Goal: Task Accomplishment & Management: Use online tool/utility

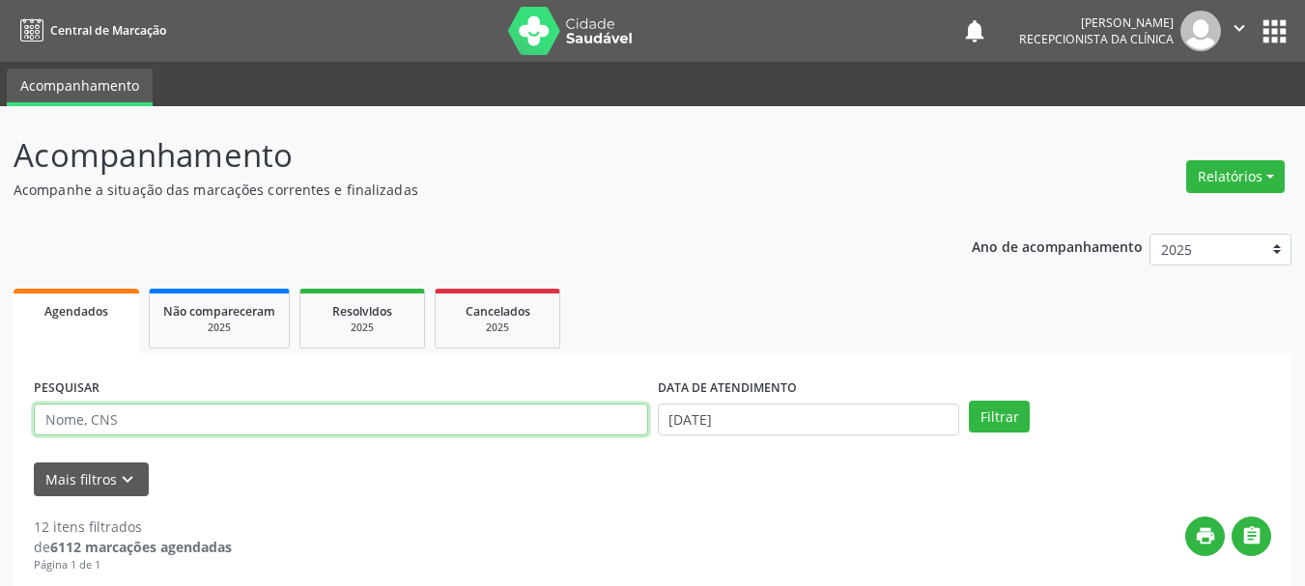
click at [97, 414] on input "text" at bounding box center [341, 420] width 614 height 33
type input "708603558104883"
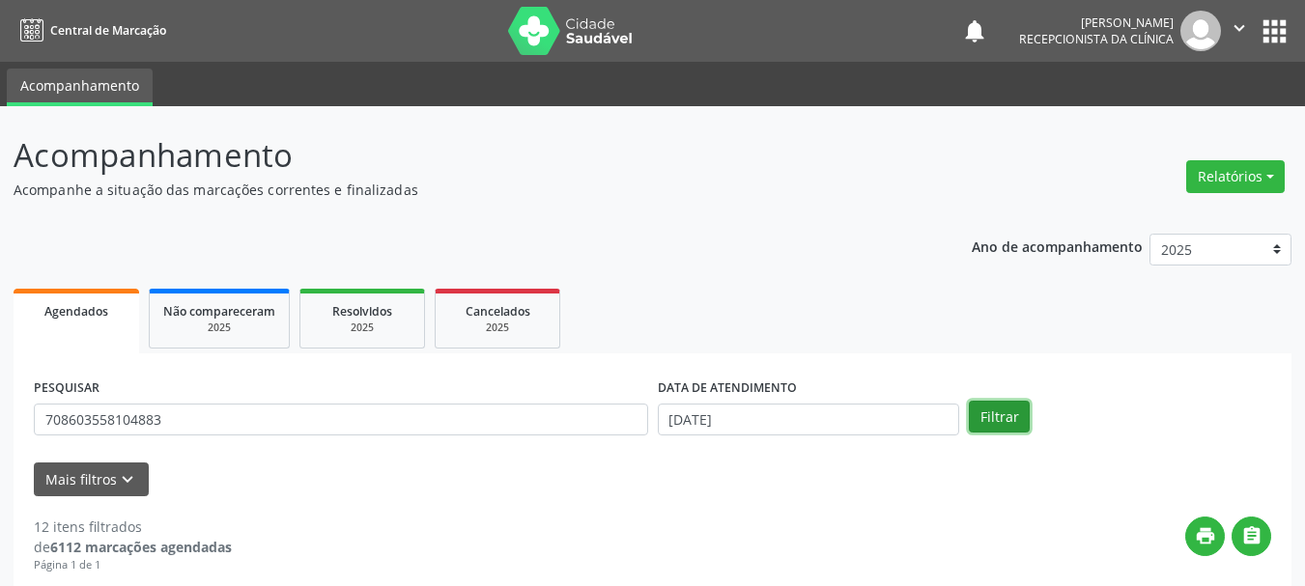
click at [1002, 420] on button "Filtrar" at bounding box center [999, 417] width 61 height 33
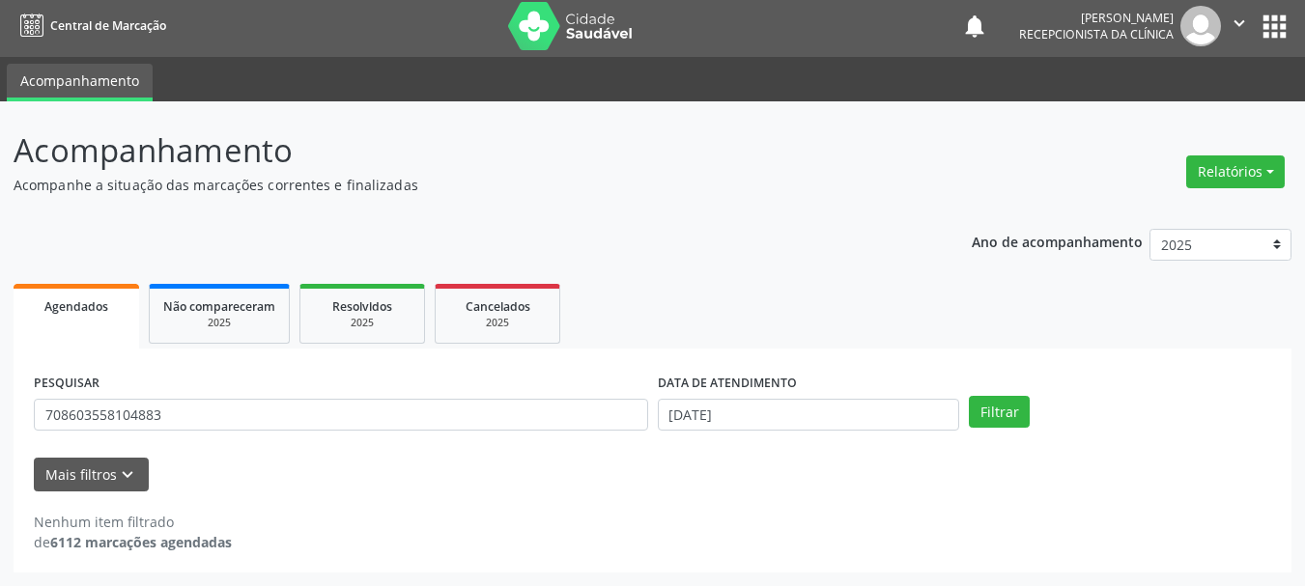
scroll to position [5, 0]
click at [830, 420] on input "[DATE]" at bounding box center [809, 415] width 302 height 33
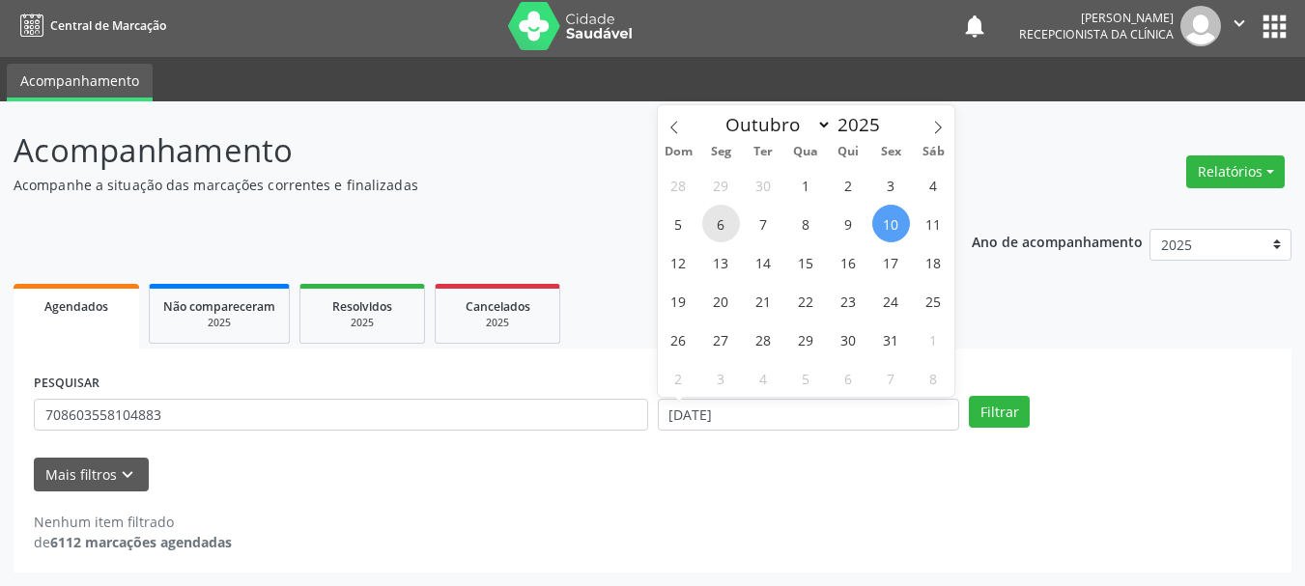
click at [727, 225] on span "6" at bounding box center [721, 224] width 38 height 38
type input "[DATE]"
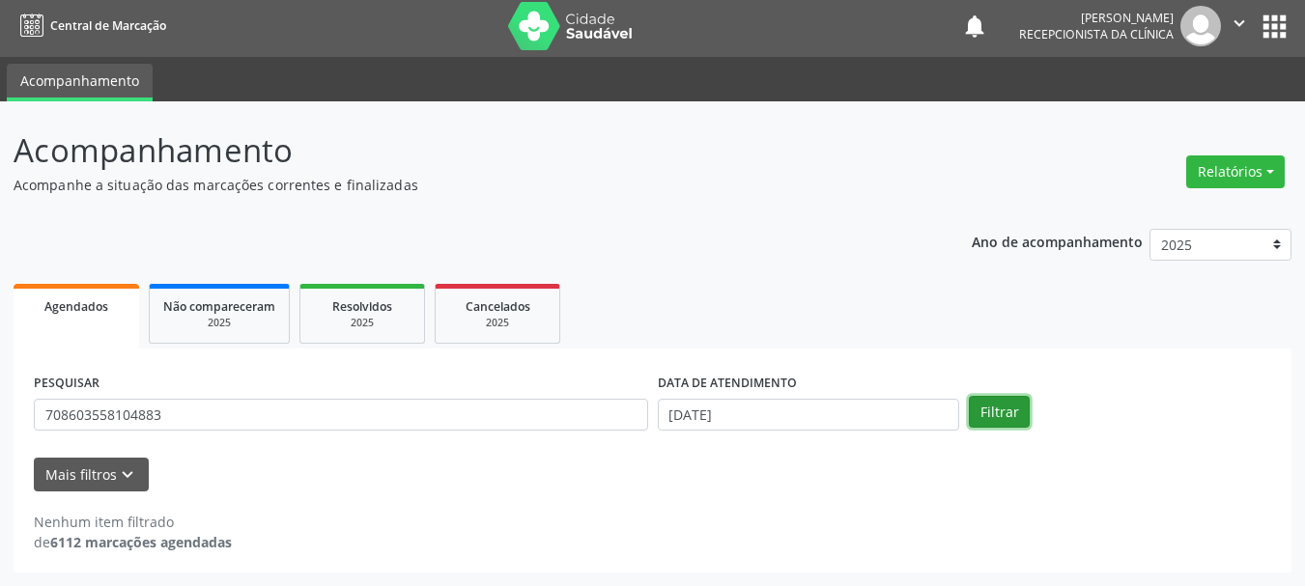
click at [993, 402] on button "Filtrar" at bounding box center [999, 412] width 61 height 33
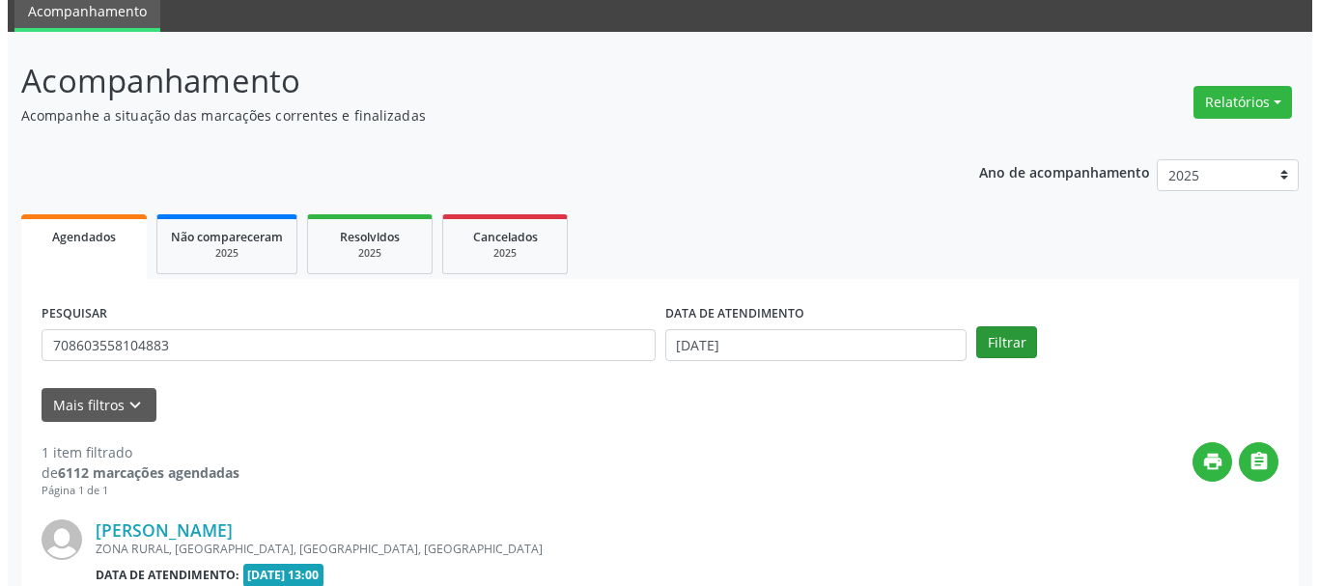
scroll to position [282, 0]
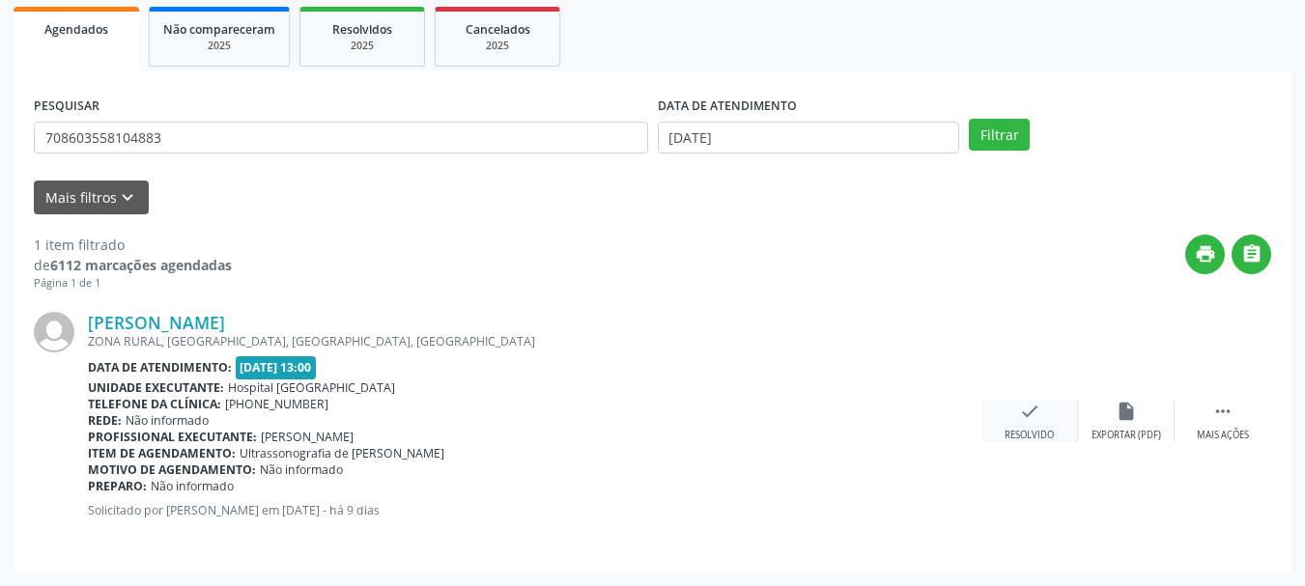
click at [1032, 423] on div "check Resolvido" at bounding box center [1029, 422] width 97 height 42
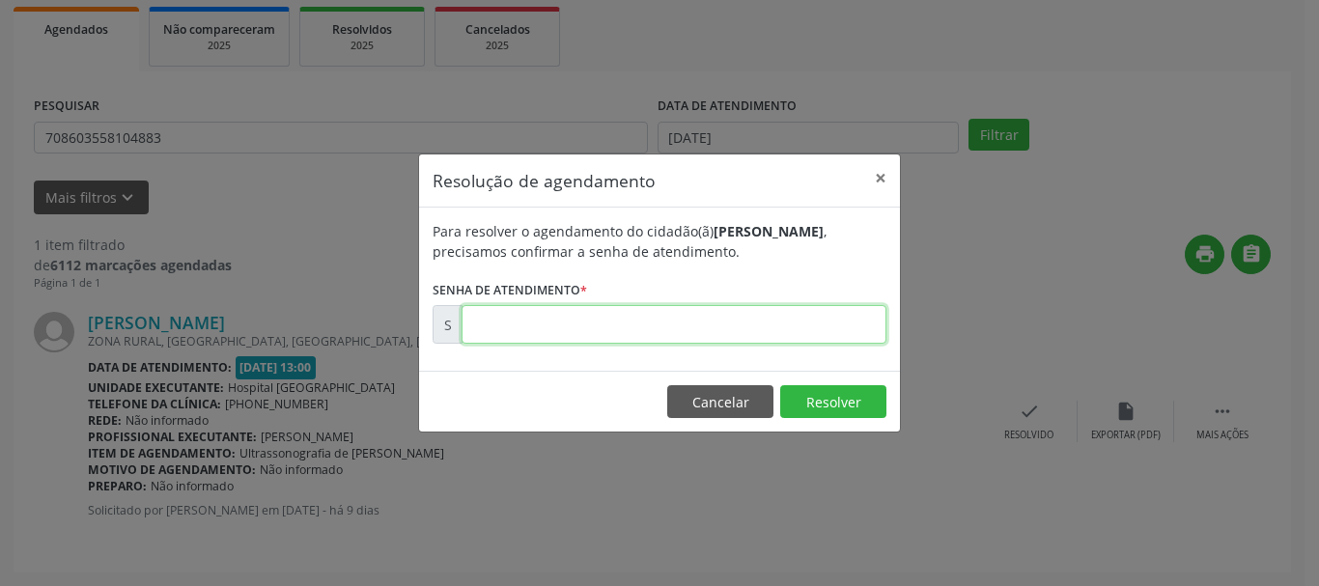
click at [755, 324] on input "text" at bounding box center [674, 324] width 425 height 39
type input "00180000"
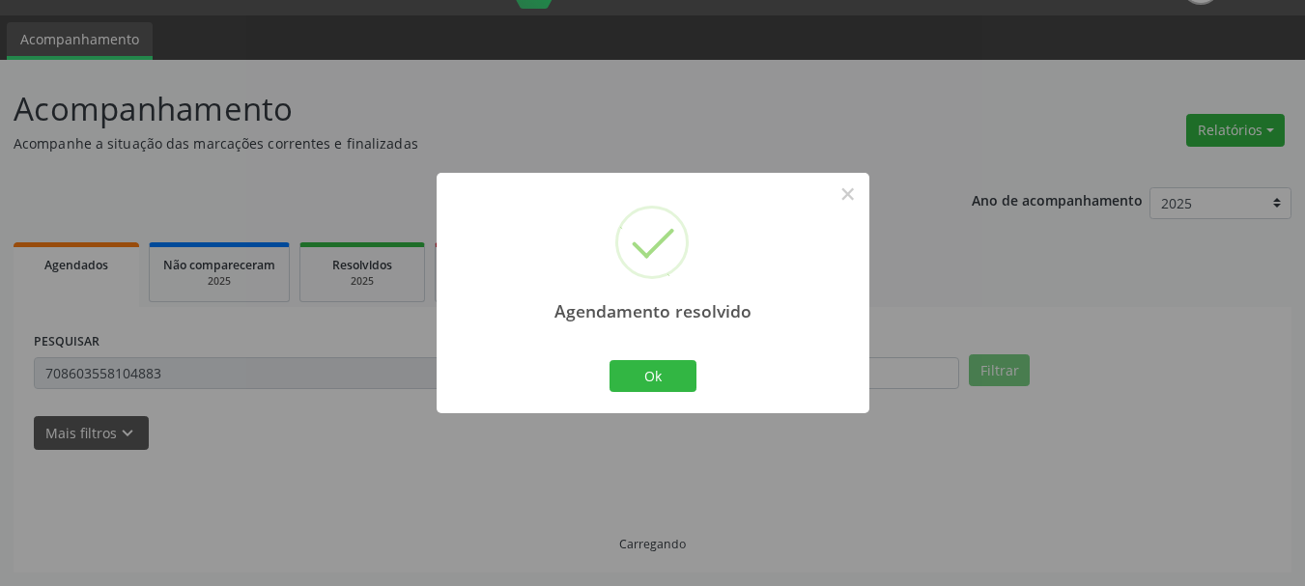
scroll to position [5, 0]
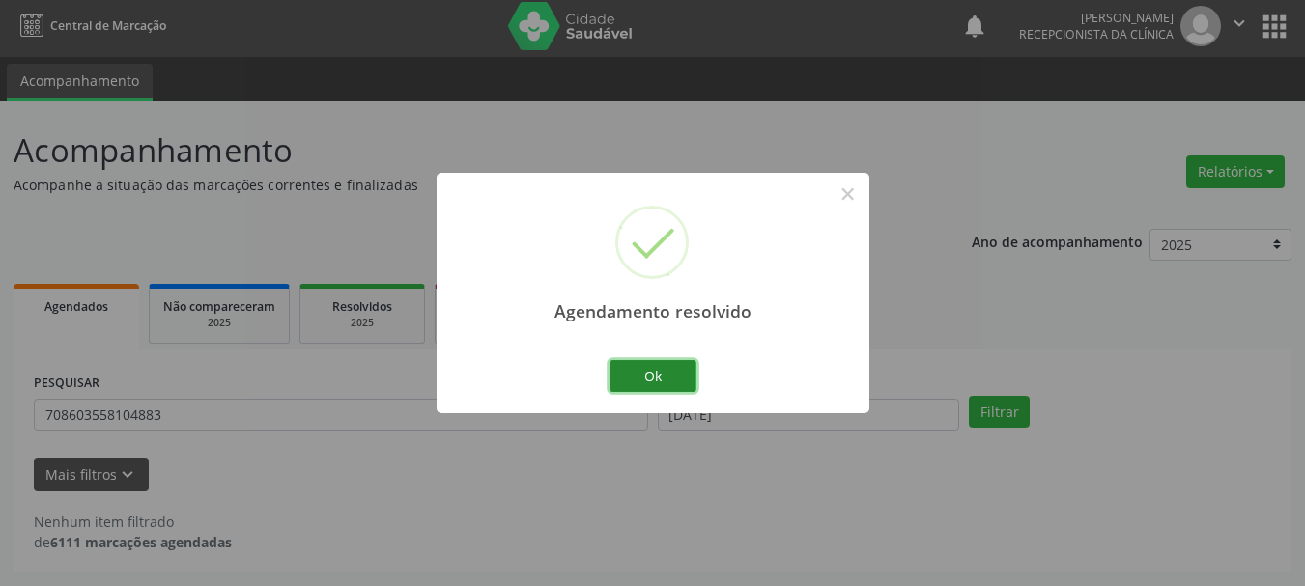
click at [615, 384] on button "Ok" at bounding box center [652, 376] width 87 height 33
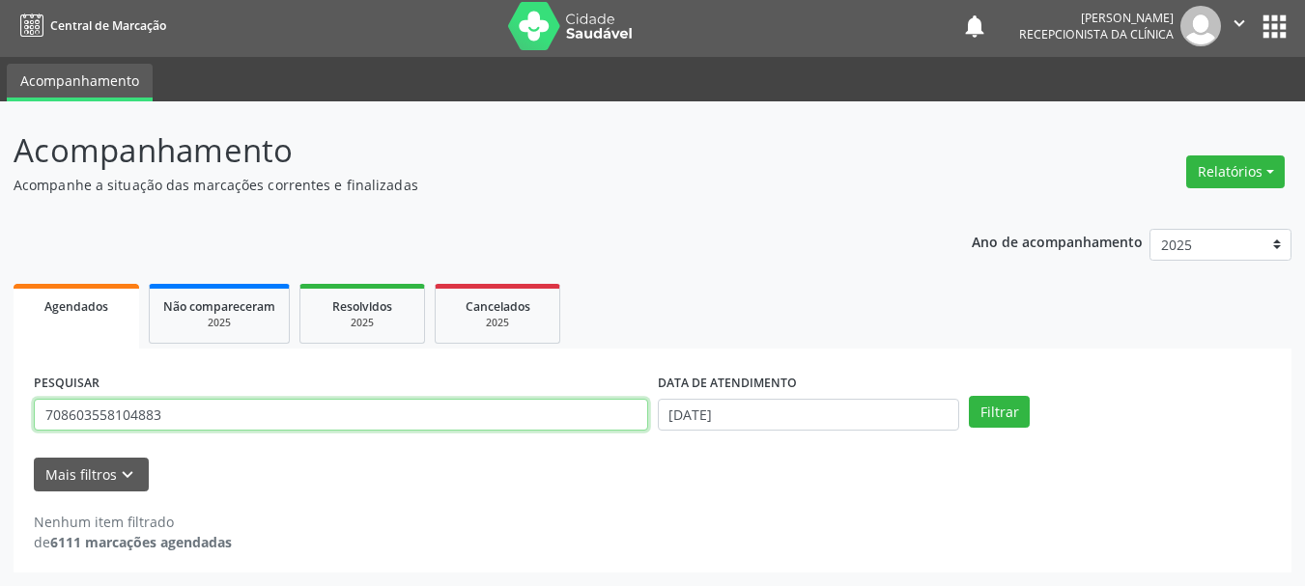
drag, startPoint x: 0, startPoint y: 418, endPoint x: 0, endPoint y: 429, distance: 10.6
click at [0, 429] on div "Acompanhamento Acompanhe a situação das marcações correntes e finalizadas Relat…" at bounding box center [652, 343] width 1305 height 485
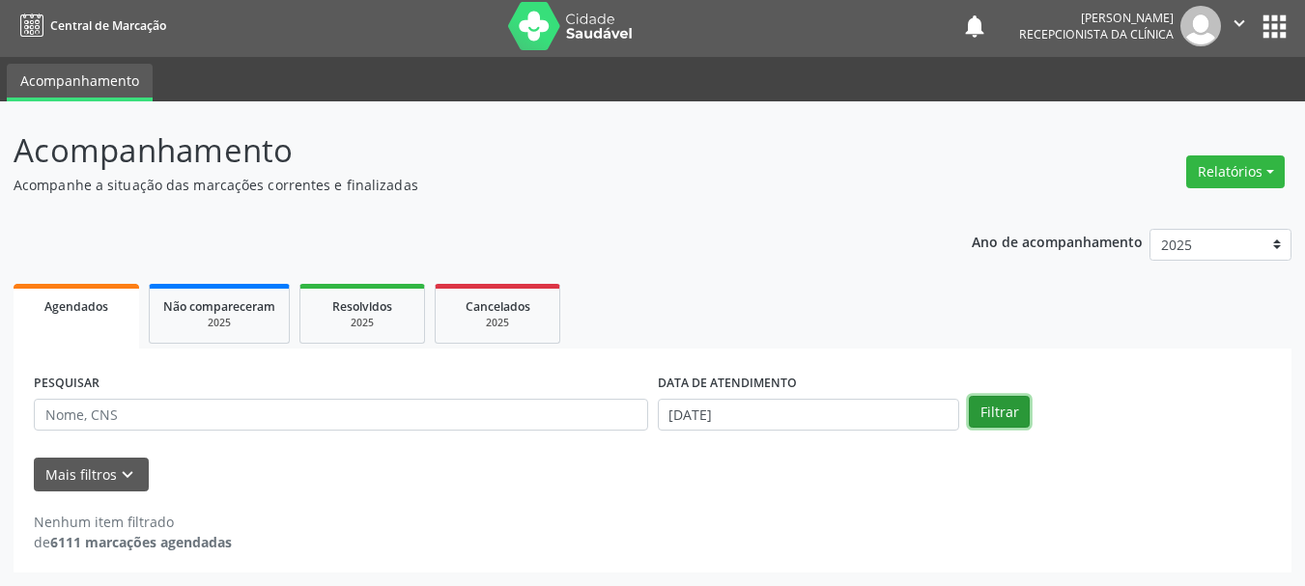
drag, startPoint x: 1018, startPoint y: 416, endPoint x: 857, endPoint y: 434, distance: 162.2
click at [1018, 415] on button "Filtrar" at bounding box center [999, 412] width 61 height 33
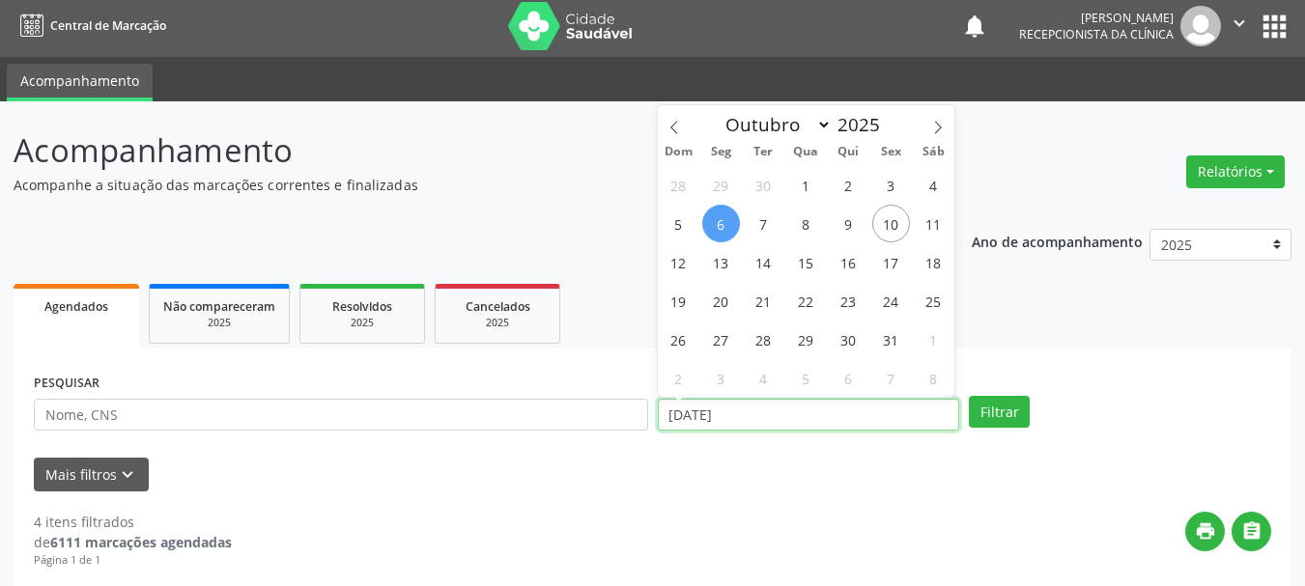
drag, startPoint x: 754, startPoint y: 417, endPoint x: 662, endPoint y: 399, distance: 93.6
click at [543, 437] on div "PESQUISAR DATA DE ATENDIMENTO [DATE] Filtrar" at bounding box center [652, 406] width 1247 height 75
click at [896, 227] on span "10" at bounding box center [891, 224] width 38 height 38
type input "[DATE]"
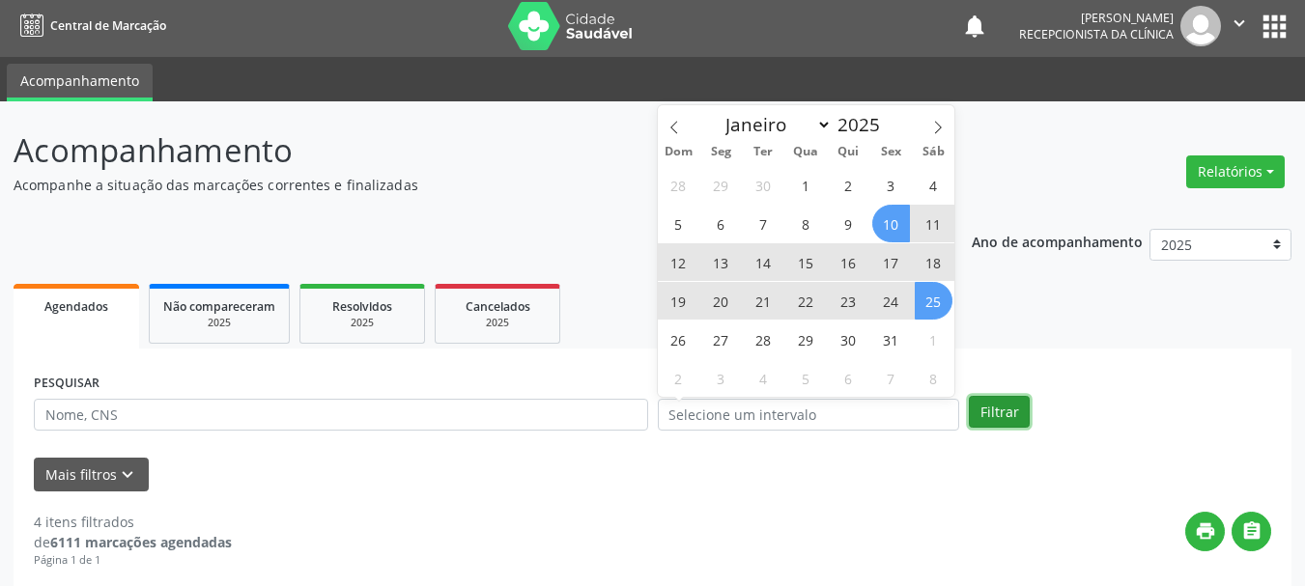
click at [986, 407] on button "Filtrar" at bounding box center [999, 412] width 61 height 33
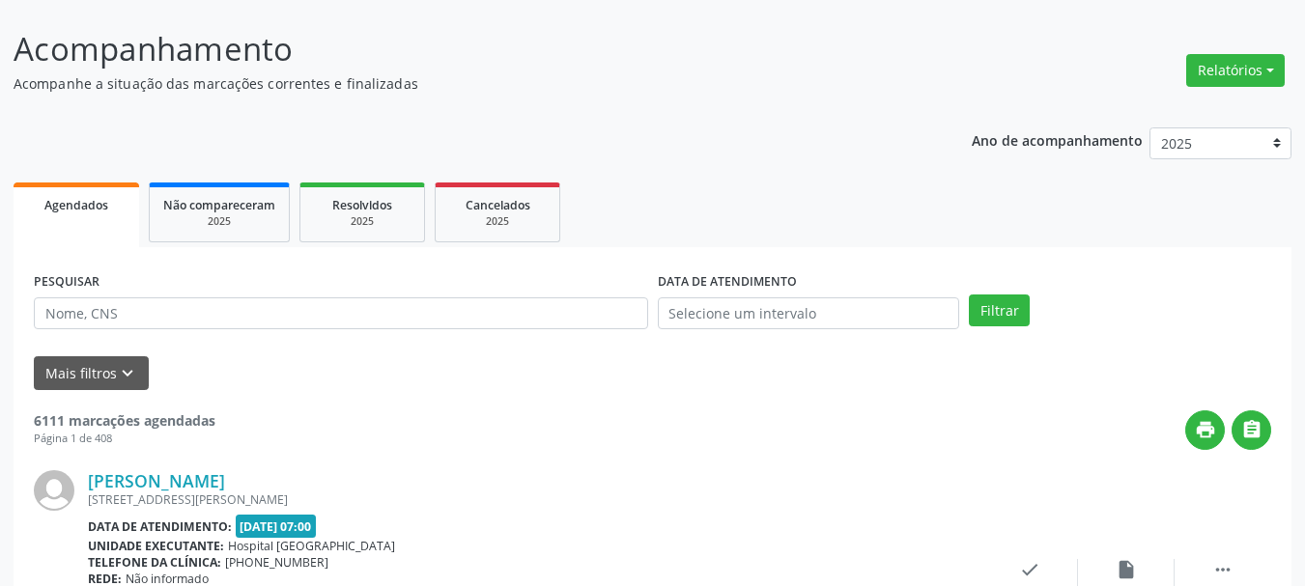
scroll to position [0, 0]
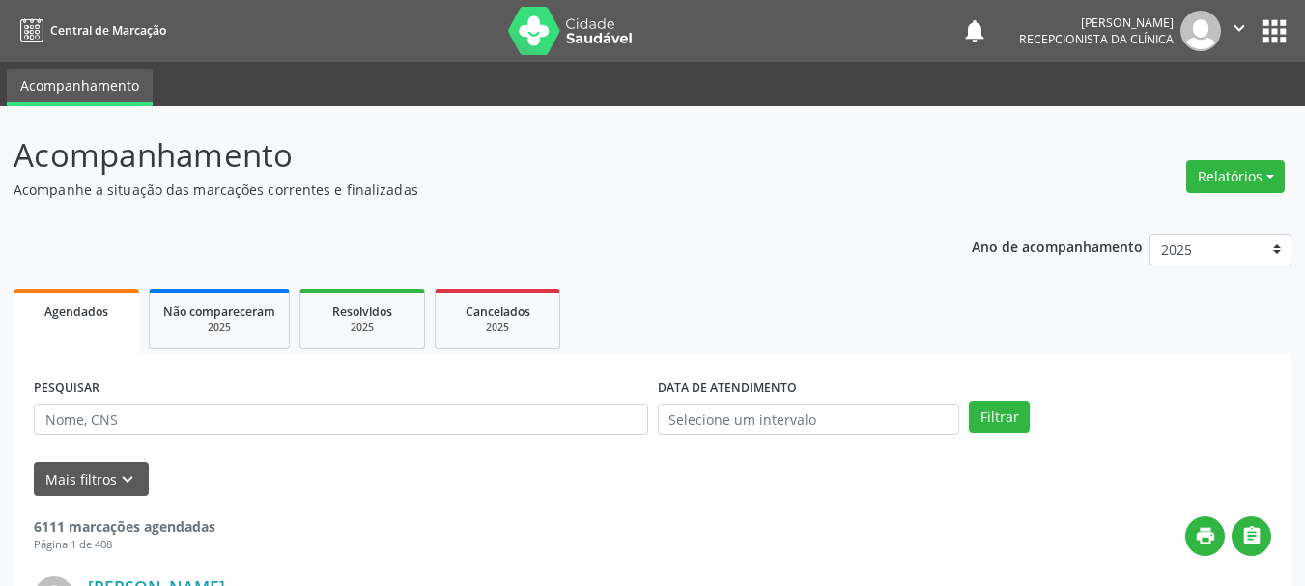
drag, startPoint x: 740, startPoint y: 445, endPoint x: 740, endPoint y: 424, distance: 21.2
click at [740, 438] on div "DATA DE ATENDIMENTO" at bounding box center [809, 411] width 312 height 75
click at [740, 426] on input "text" at bounding box center [809, 420] width 302 height 33
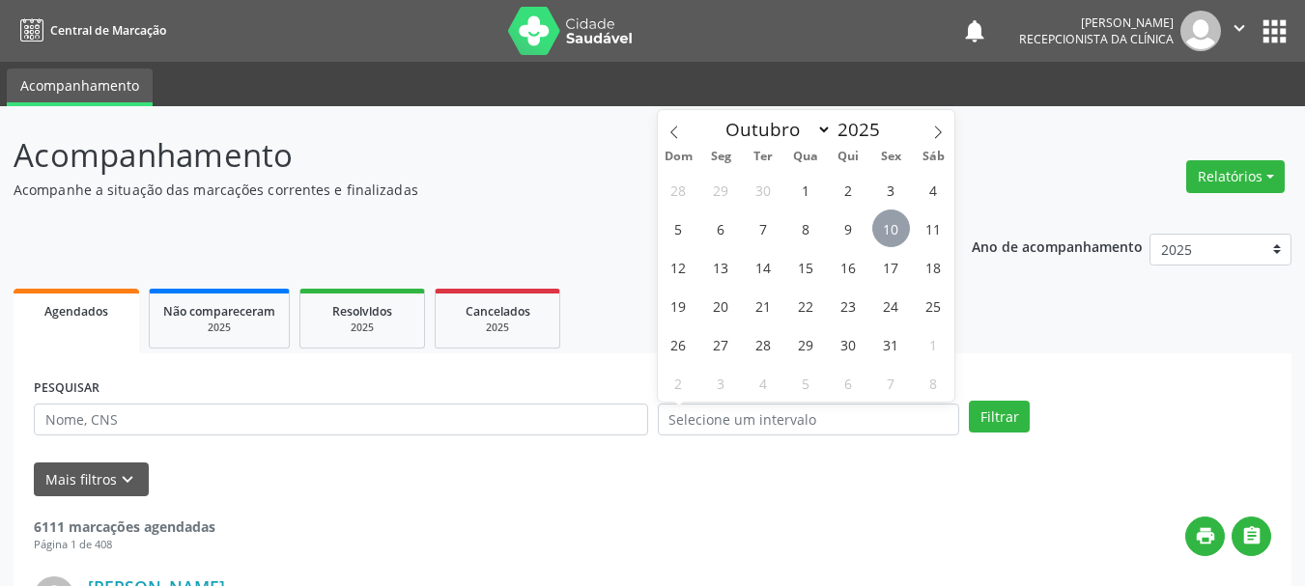
click at [887, 225] on span "10" at bounding box center [891, 229] width 38 height 38
type input "[DATE]"
click at [887, 226] on span "10" at bounding box center [891, 229] width 38 height 38
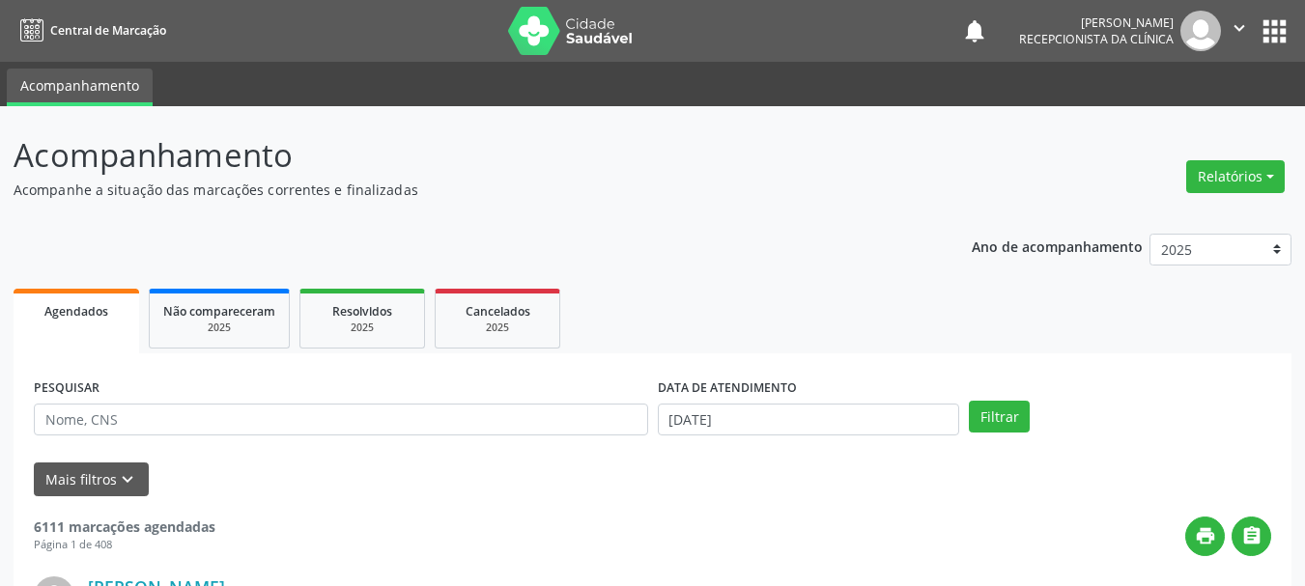
click at [967, 406] on div "Filtrar" at bounding box center [1120, 417] width 312 height 33
click at [969, 409] on button "Filtrar" at bounding box center [999, 417] width 61 height 33
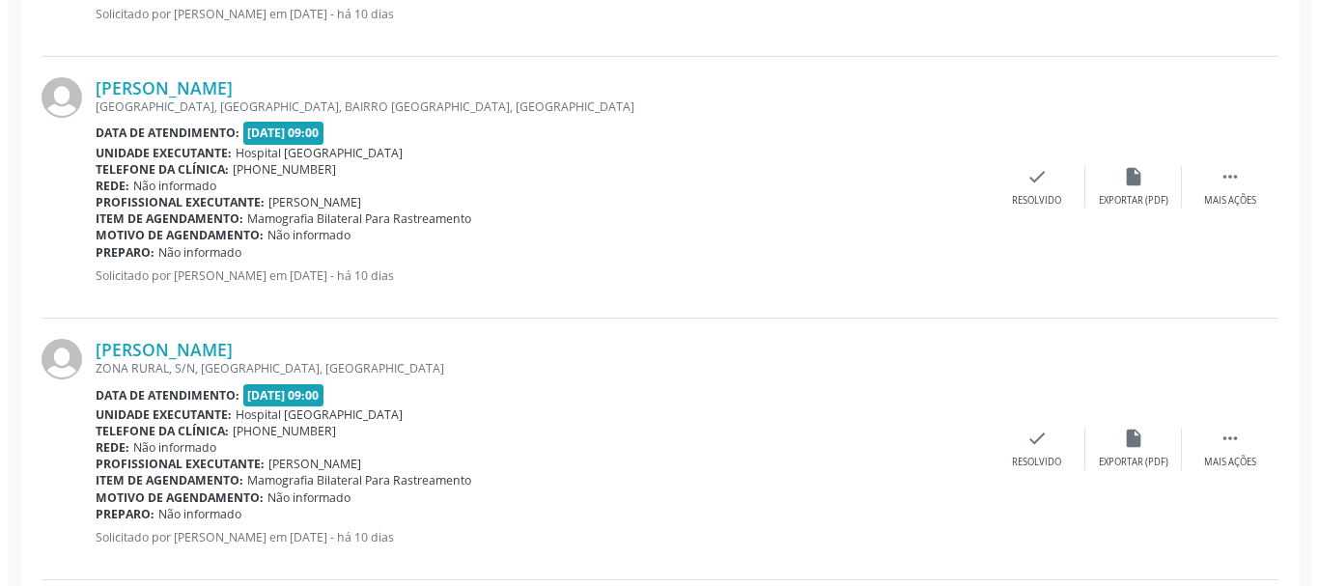
scroll to position [1032, 0]
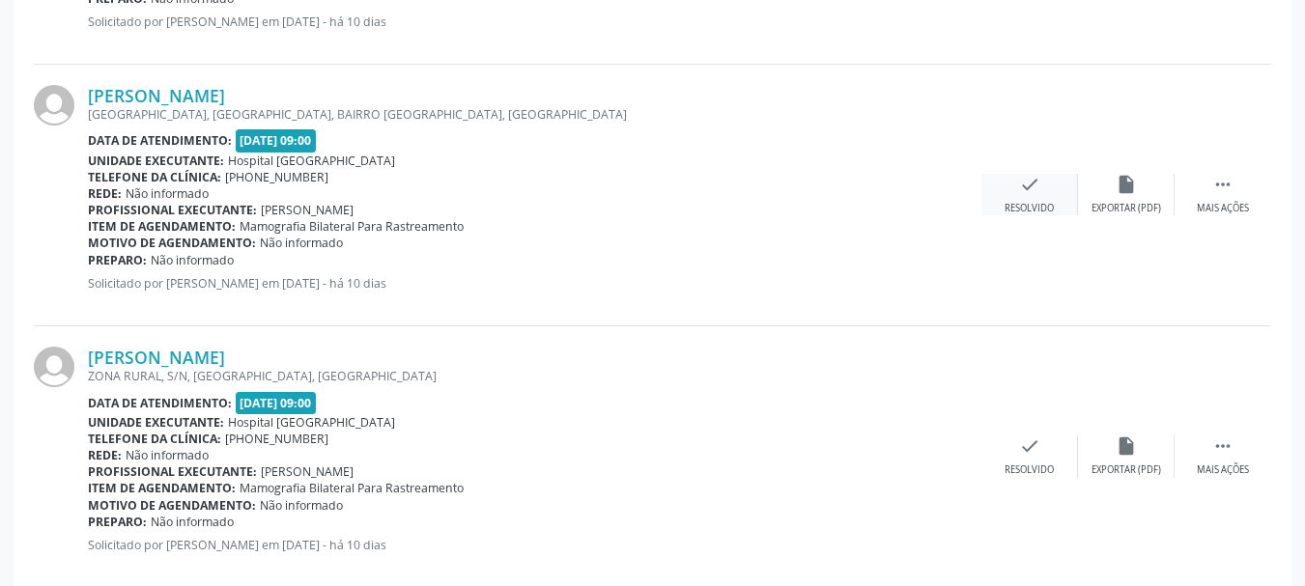
click at [1038, 197] on div "check Resolvido" at bounding box center [1029, 195] width 97 height 42
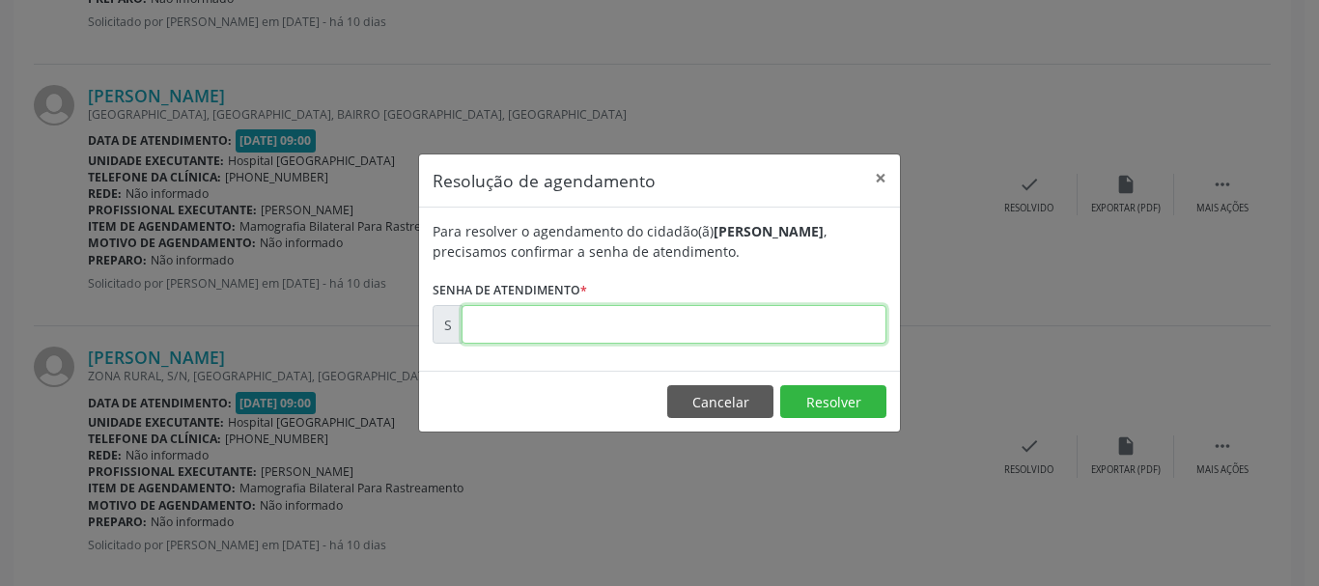
click at [719, 329] on input "text" at bounding box center [674, 324] width 425 height 39
type input "00179737"
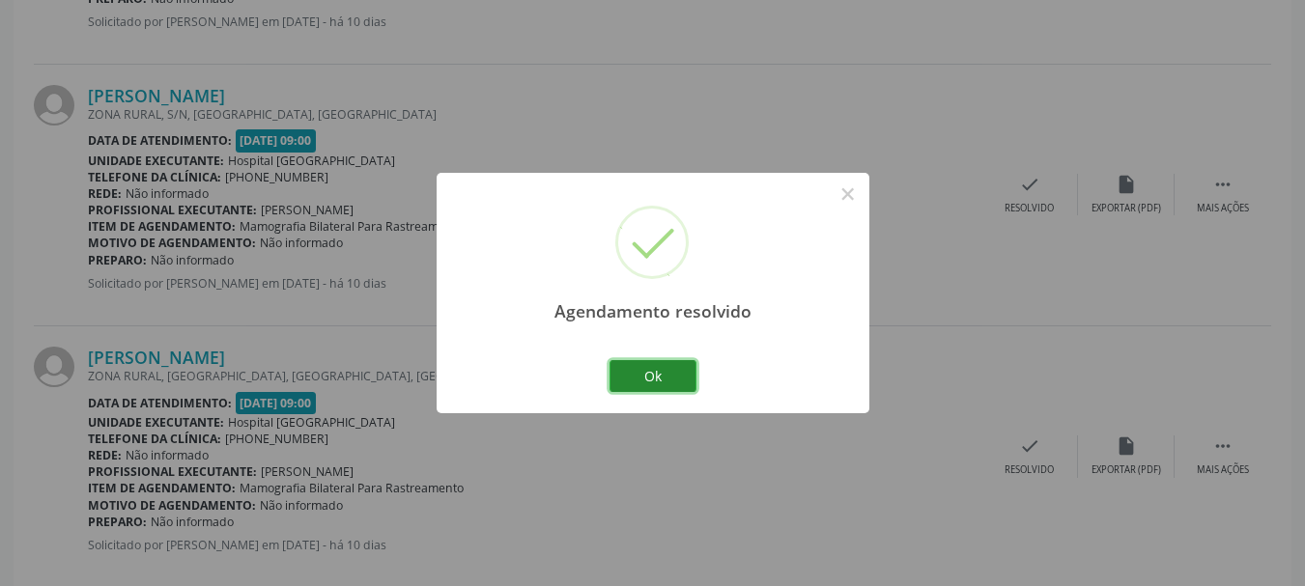
click at [655, 374] on button "Ok" at bounding box center [652, 376] width 87 height 33
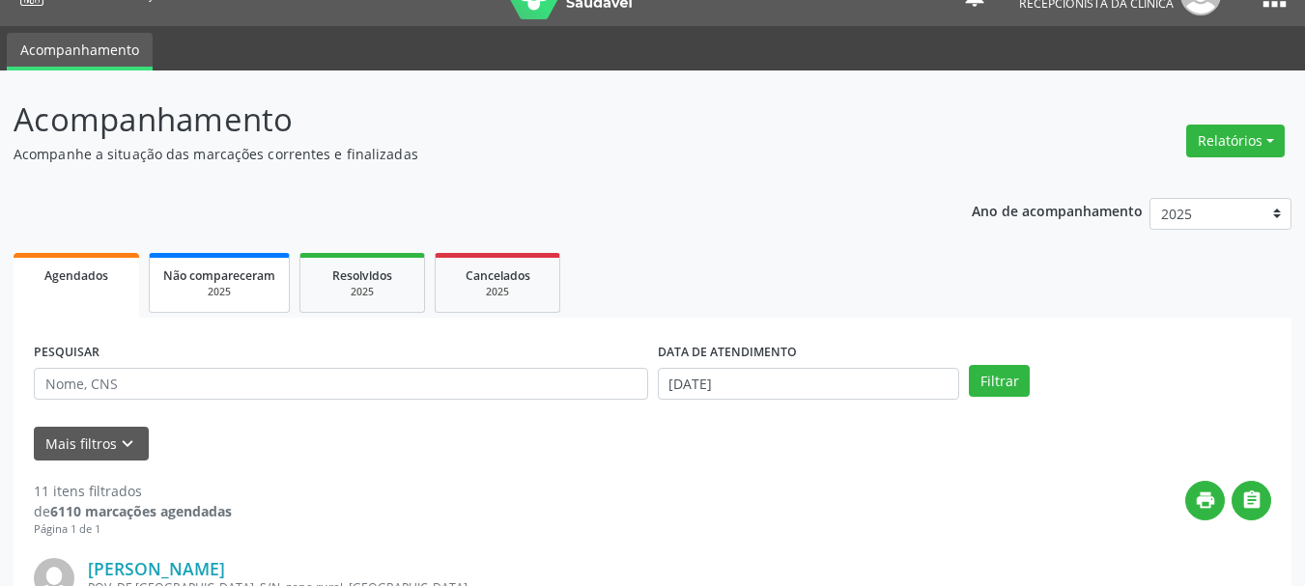
scroll to position [97, 0]
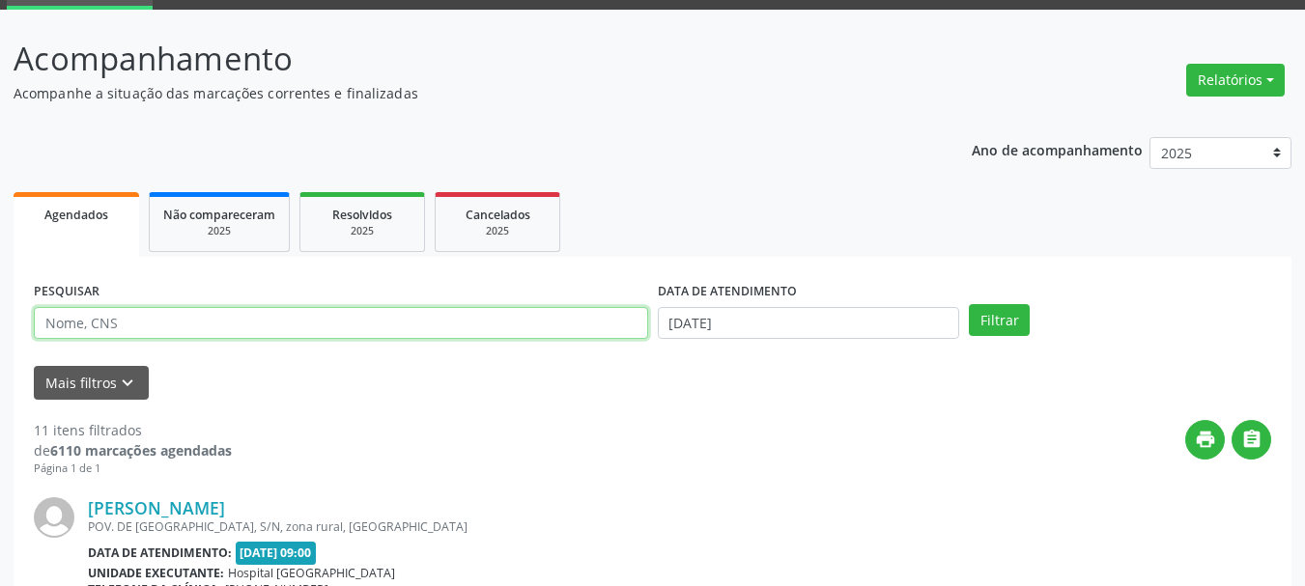
click at [113, 331] on input "text" at bounding box center [341, 323] width 614 height 33
type input "708705142018692"
click at [788, 302] on label "DATA DE ATENDIMENTO" at bounding box center [727, 292] width 139 height 30
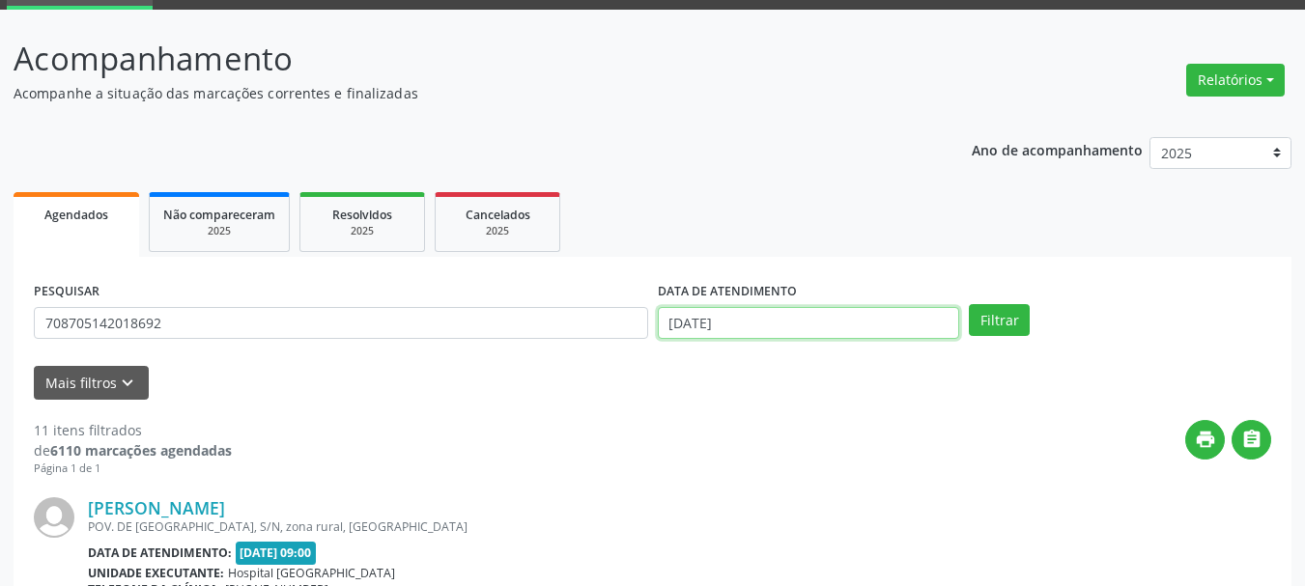
click at [791, 326] on input "[DATE]" at bounding box center [809, 323] width 302 height 33
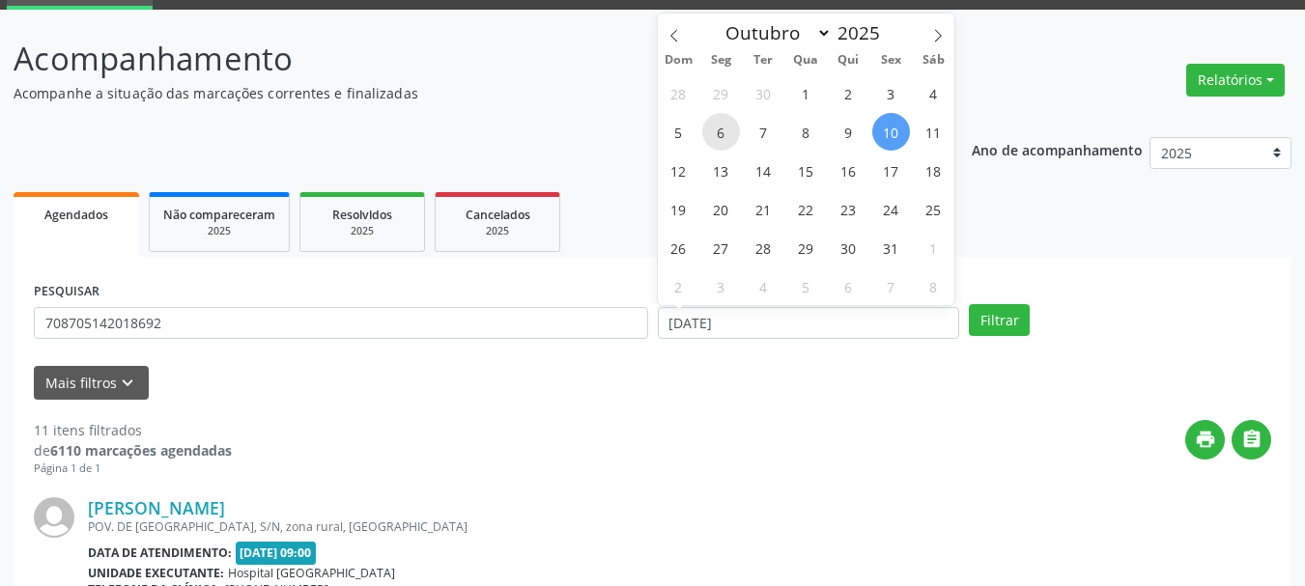
click at [719, 136] on span "6" at bounding box center [721, 132] width 38 height 38
type input "[DATE]"
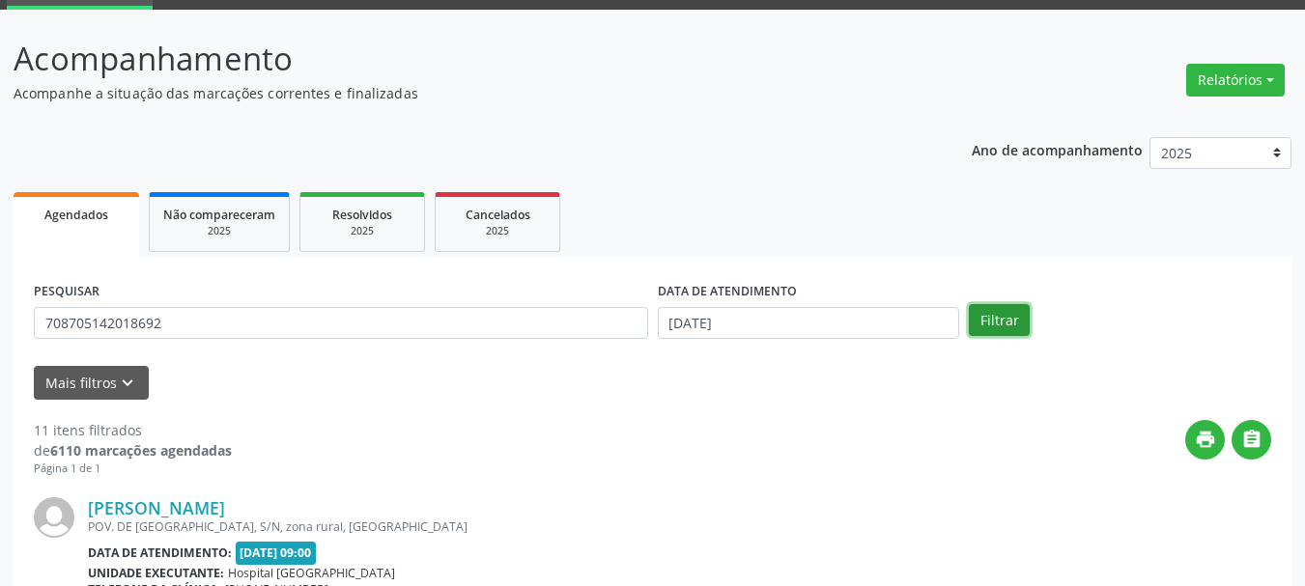
click at [1006, 331] on button "Filtrar" at bounding box center [999, 320] width 61 height 33
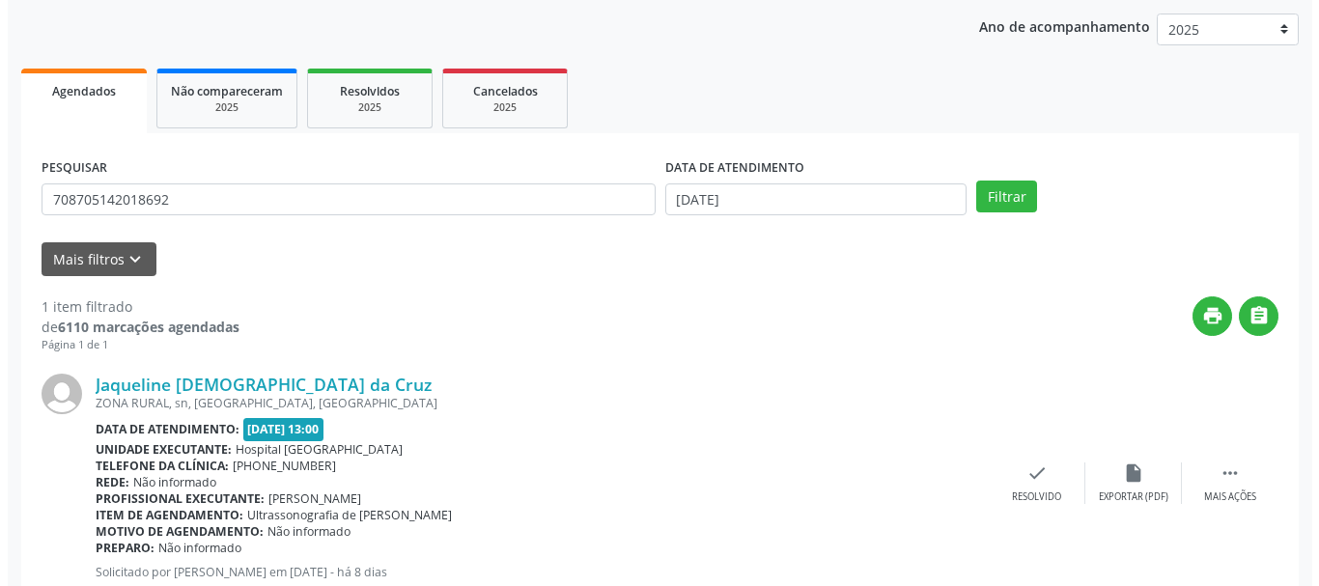
scroll to position [282, 0]
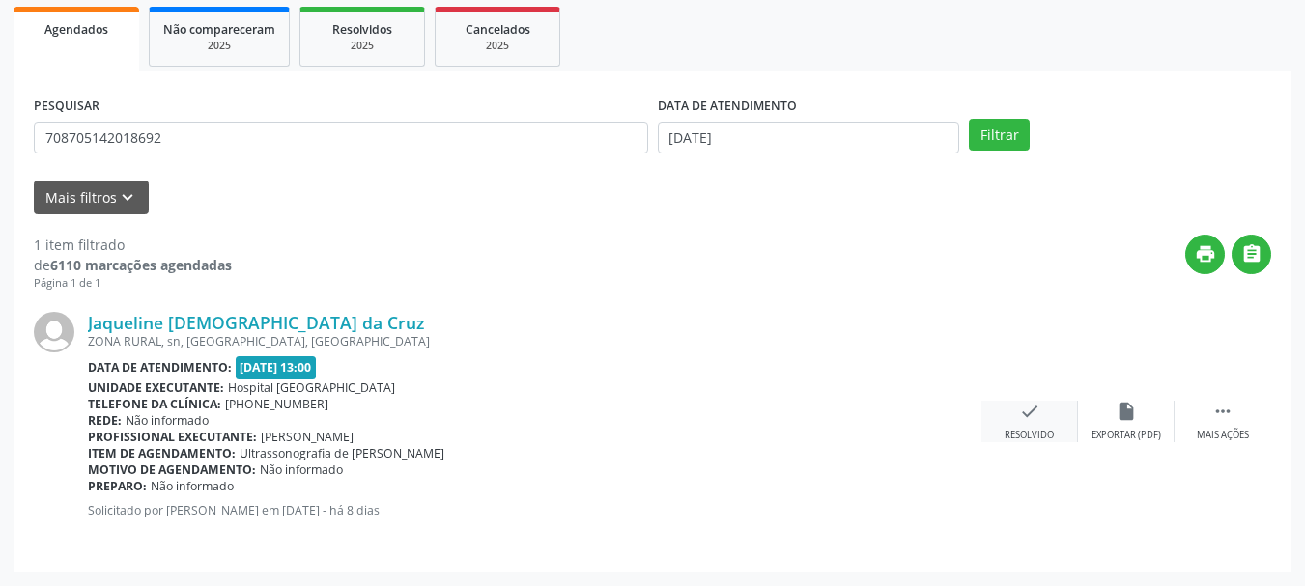
click at [1019, 415] on icon "check" at bounding box center [1029, 411] width 21 height 21
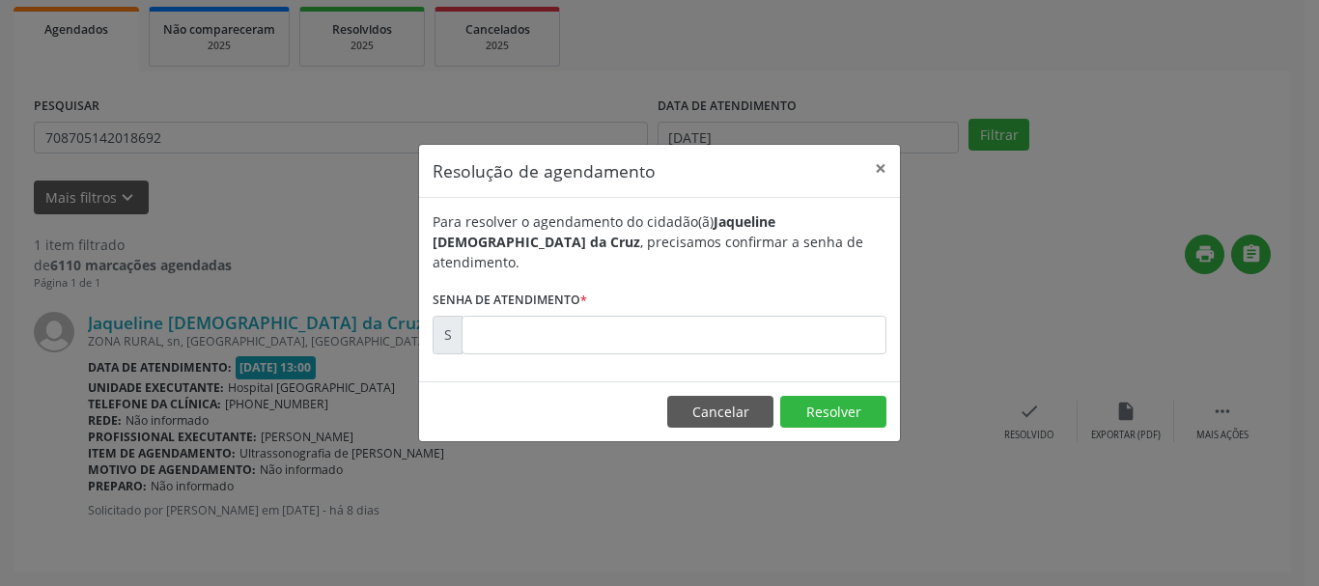
click at [647, 353] on div "Para resolver o agendamento do cidadão(ã) Jaqueline [PERSON_NAME] , precisamos …" at bounding box center [659, 289] width 481 height 183
click at [606, 325] on input "text" at bounding box center [674, 335] width 425 height 39
type input "00180119"
click at [873, 406] on button "Resolver" at bounding box center [833, 412] width 106 height 33
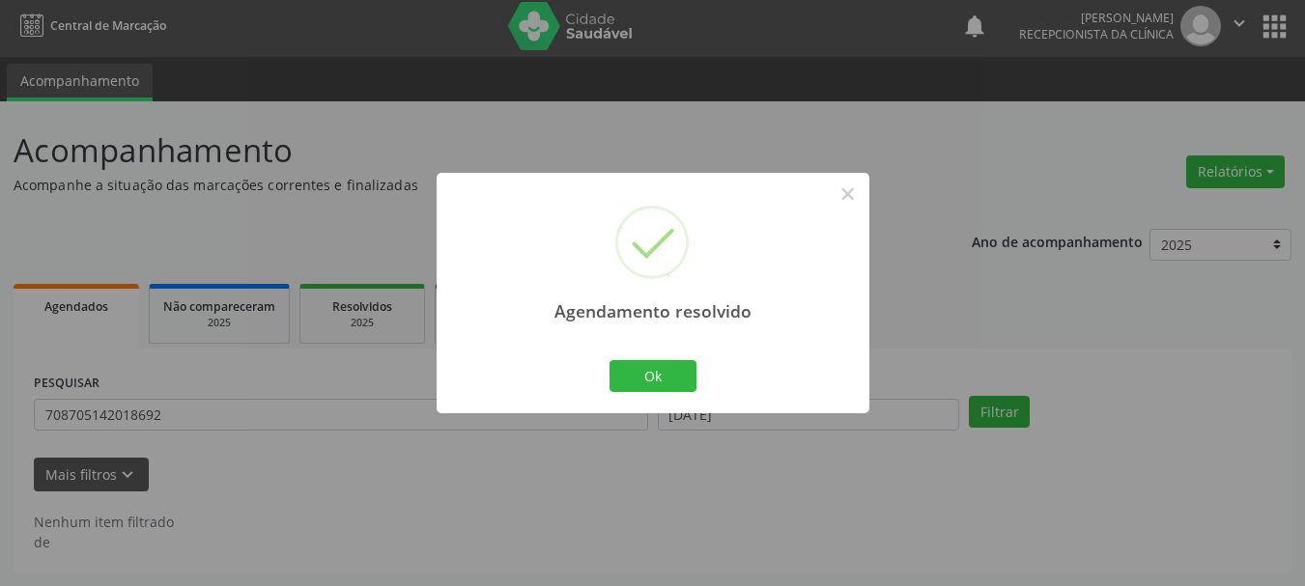
scroll to position [5, 0]
